Goal: Information Seeking & Learning: Learn about a topic

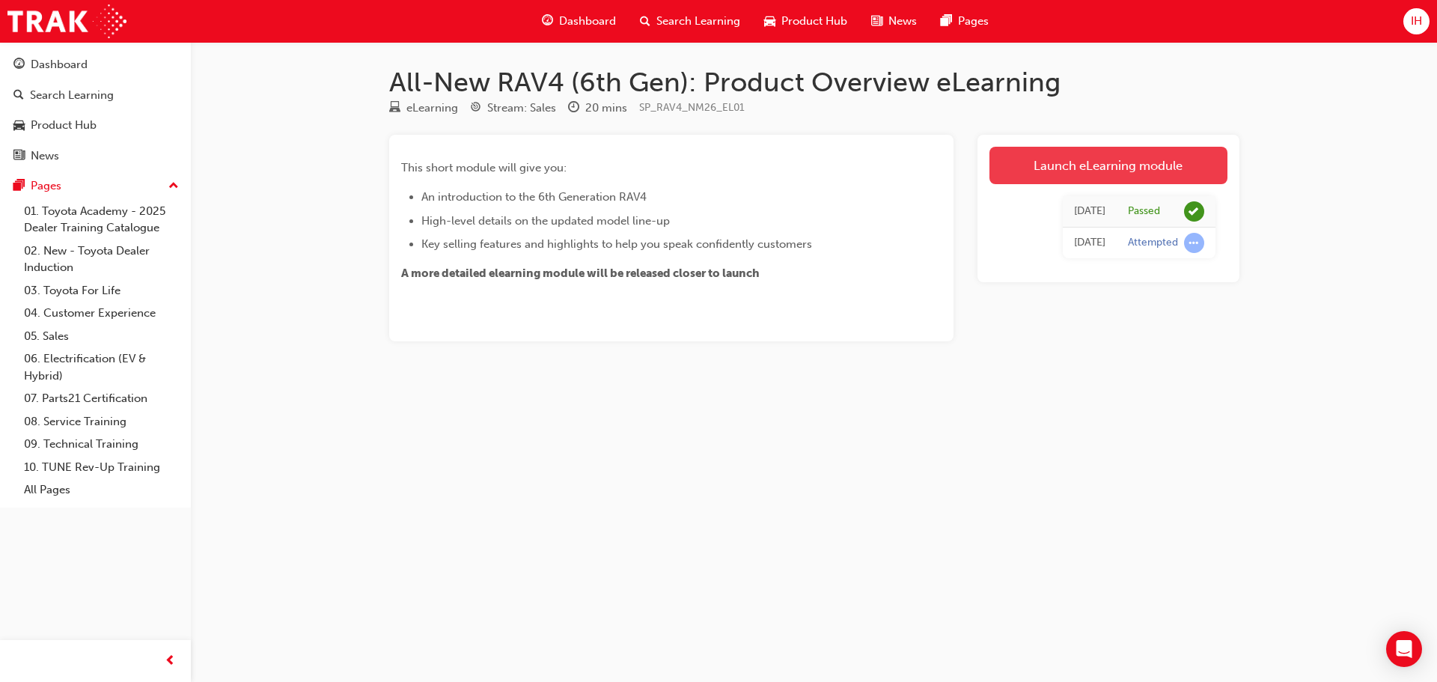
click at [1127, 163] on link "Launch eLearning module" at bounding box center [1108, 165] width 238 height 37
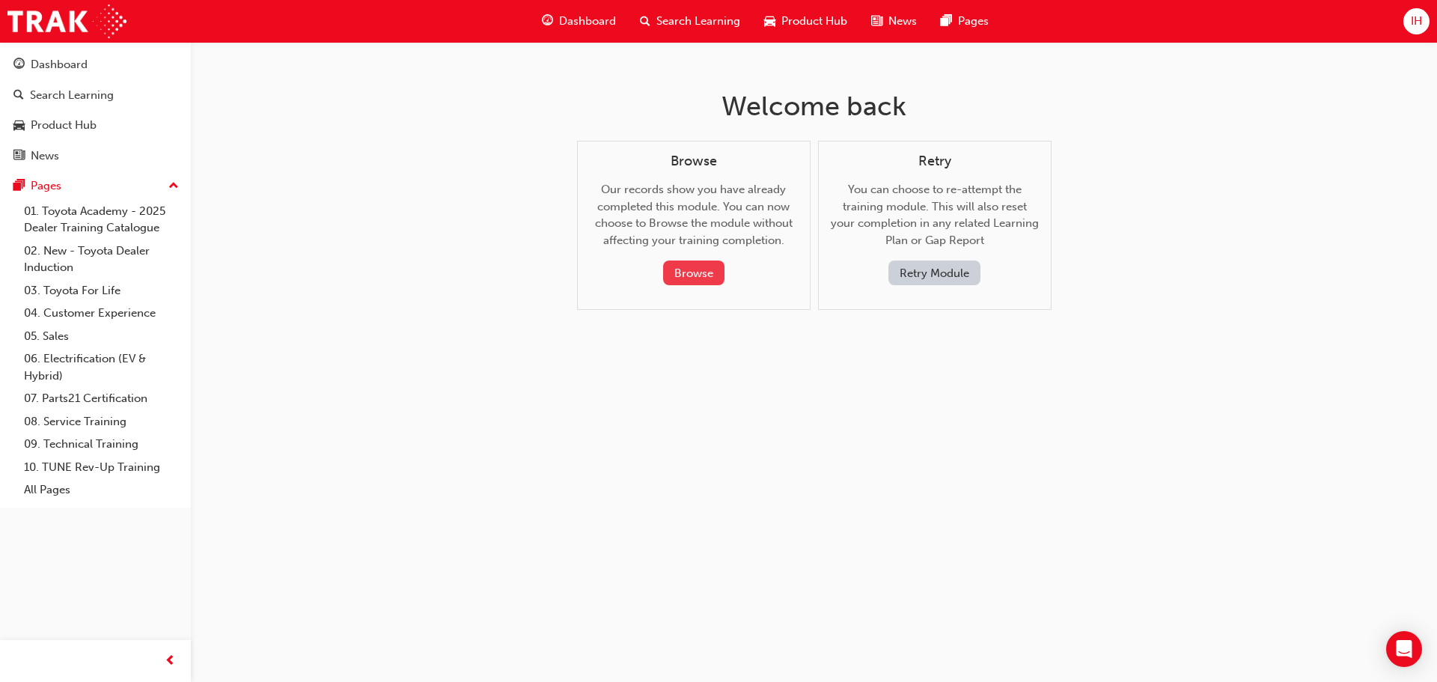
click at [699, 273] on button "Browse" at bounding box center [693, 272] width 61 height 25
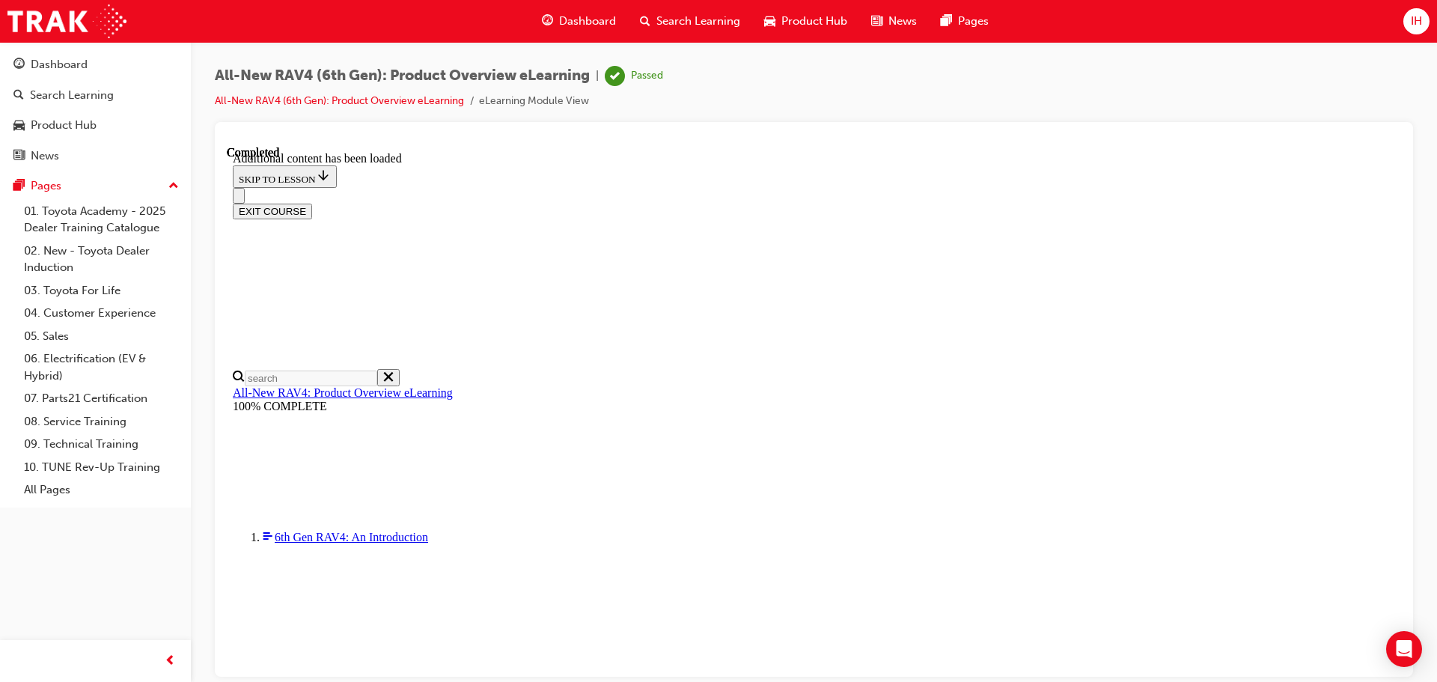
scroll to position [52, 0]
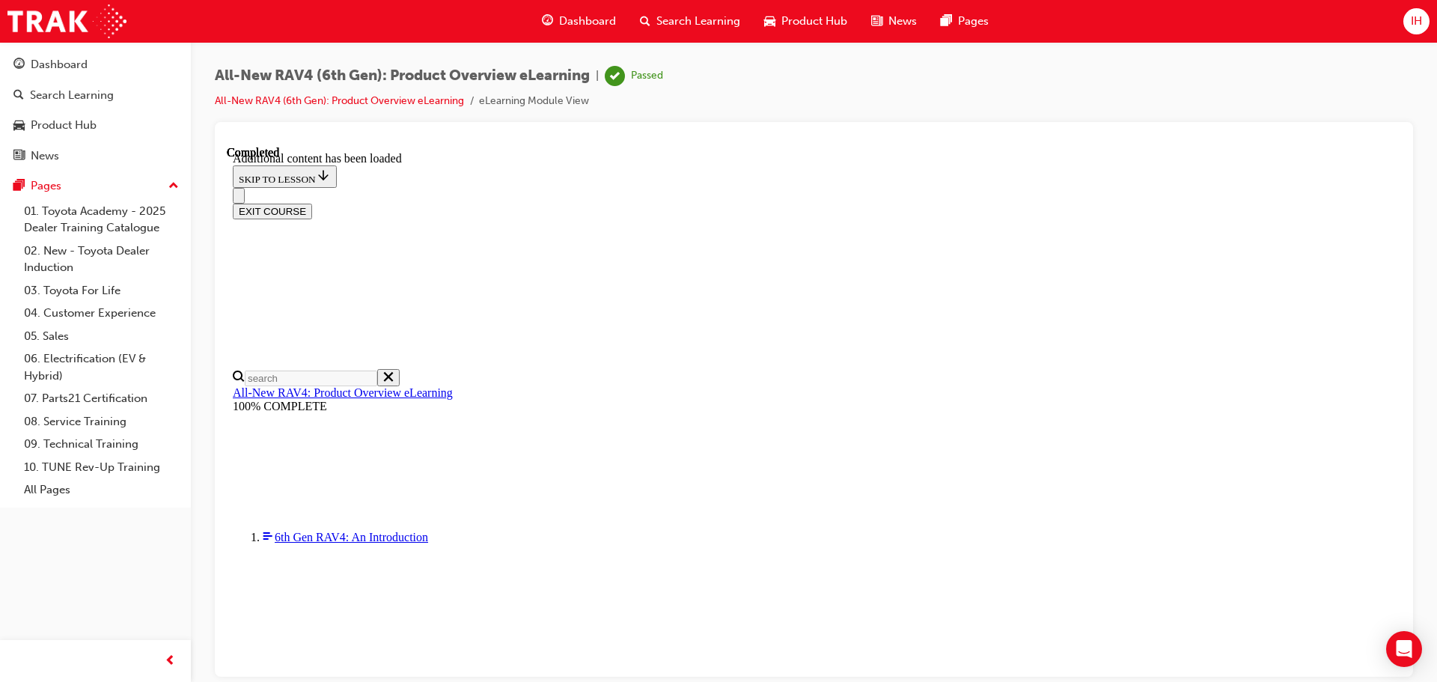
scroll to position [2147, 0]
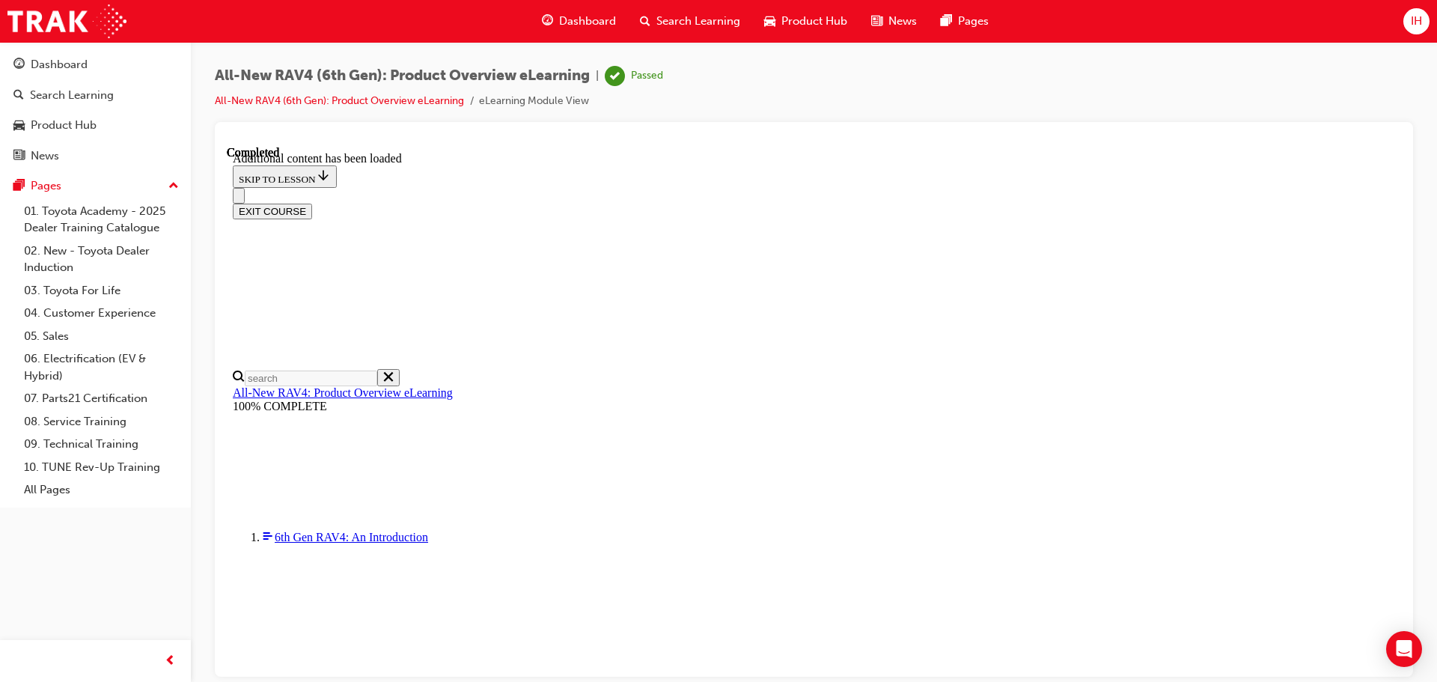
drag, startPoint x: 675, startPoint y: 531, endPoint x: 813, endPoint y: 534, distance: 138.5
